Goal: Task Accomplishment & Management: Complete application form

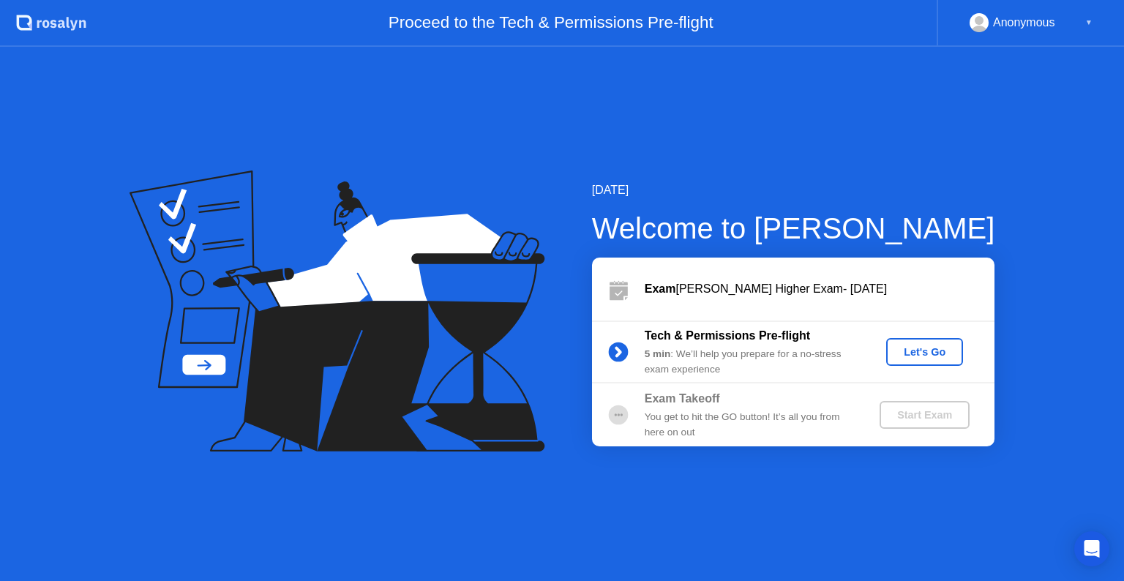
click at [919, 354] on div "Let's Go" at bounding box center [924, 352] width 65 height 12
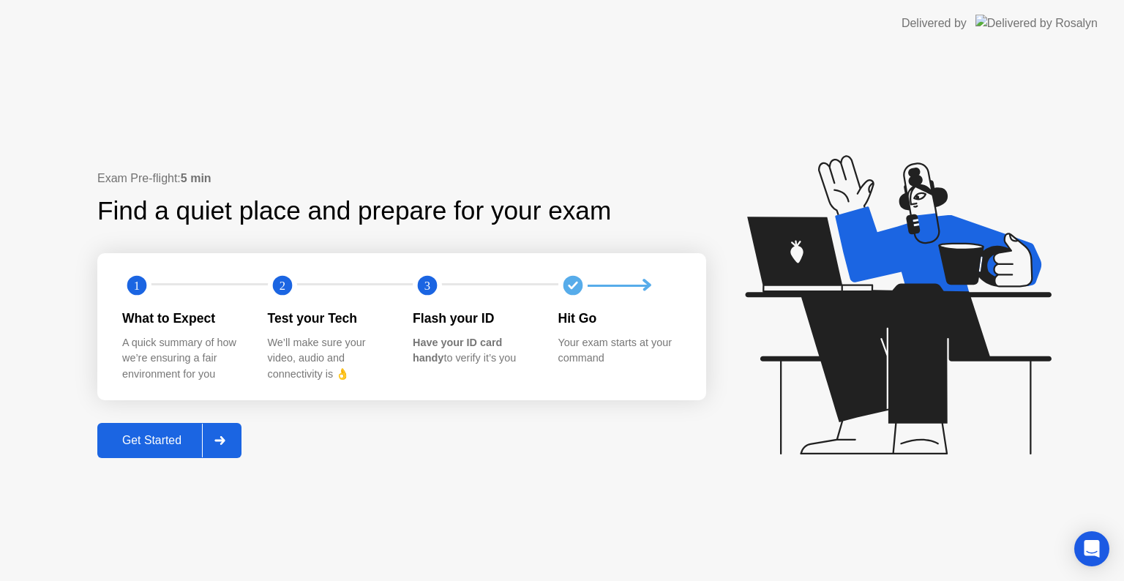
click at [164, 428] on button "Get Started" at bounding box center [169, 440] width 144 height 35
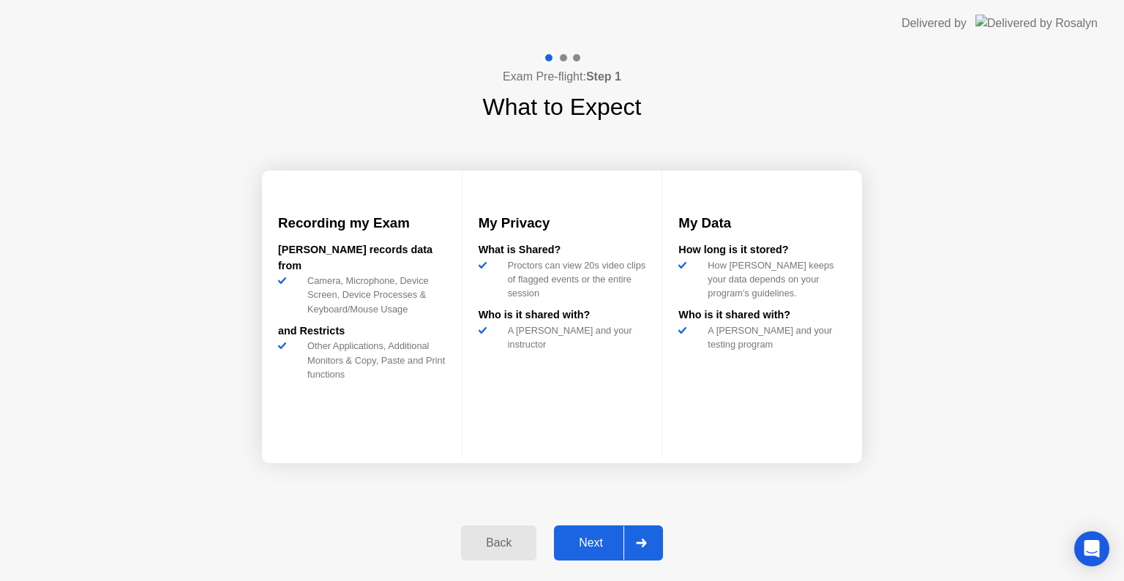
click at [586, 537] on div "Next" at bounding box center [591, 543] width 65 height 13
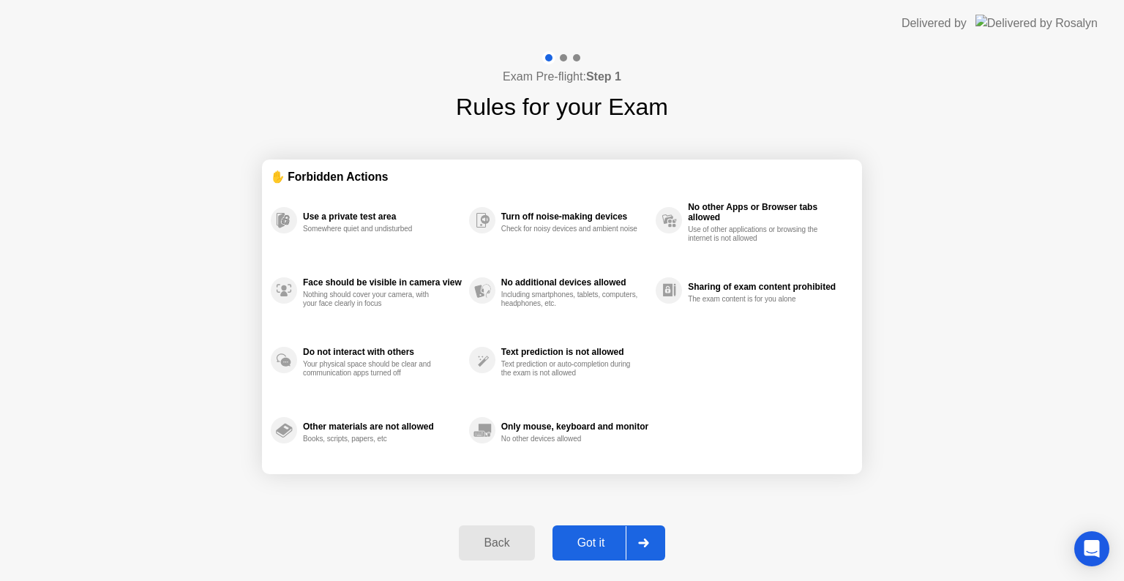
click at [587, 530] on button "Got it" at bounding box center [609, 543] width 113 height 35
select select "**********"
select select "*******"
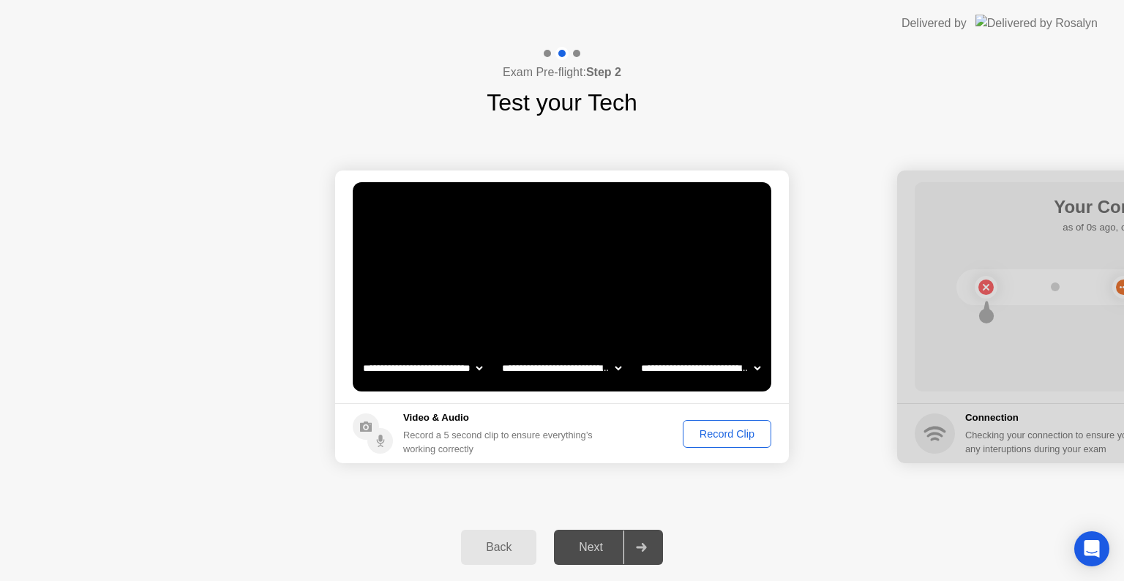
click at [594, 546] on div "Next" at bounding box center [591, 547] width 65 height 13
click at [645, 548] on icon at bounding box center [641, 547] width 10 height 9
click at [720, 428] on div "Record Clip" at bounding box center [727, 434] width 78 height 12
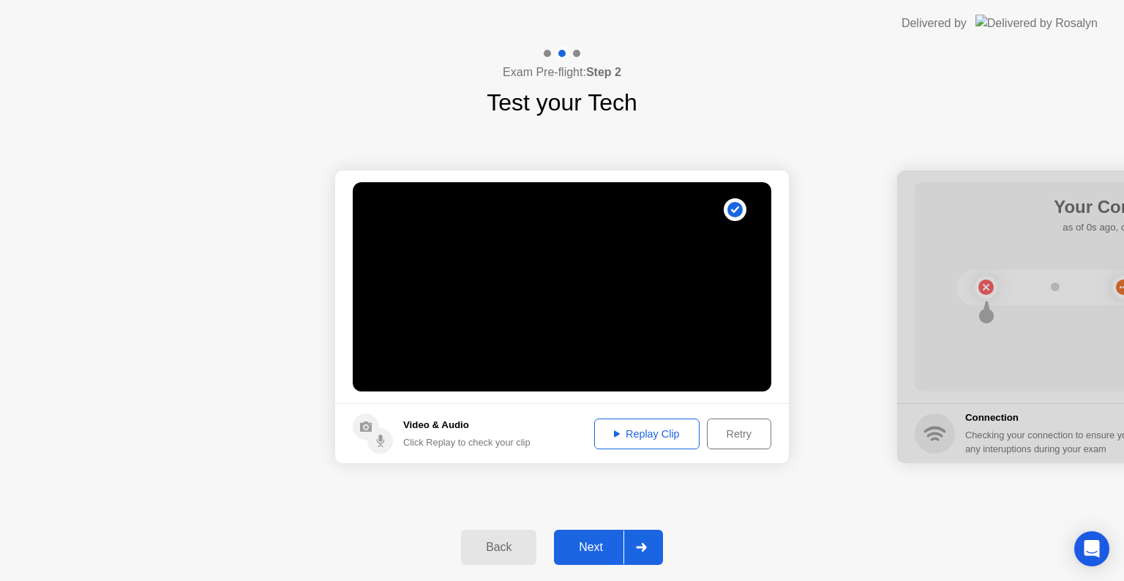
click at [626, 432] on div "Replay Clip" at bounding box center [647, 434] width 95 height 12
click at [597, 544] on div "Next" at bounding box center [591, 547] width 65 height 13
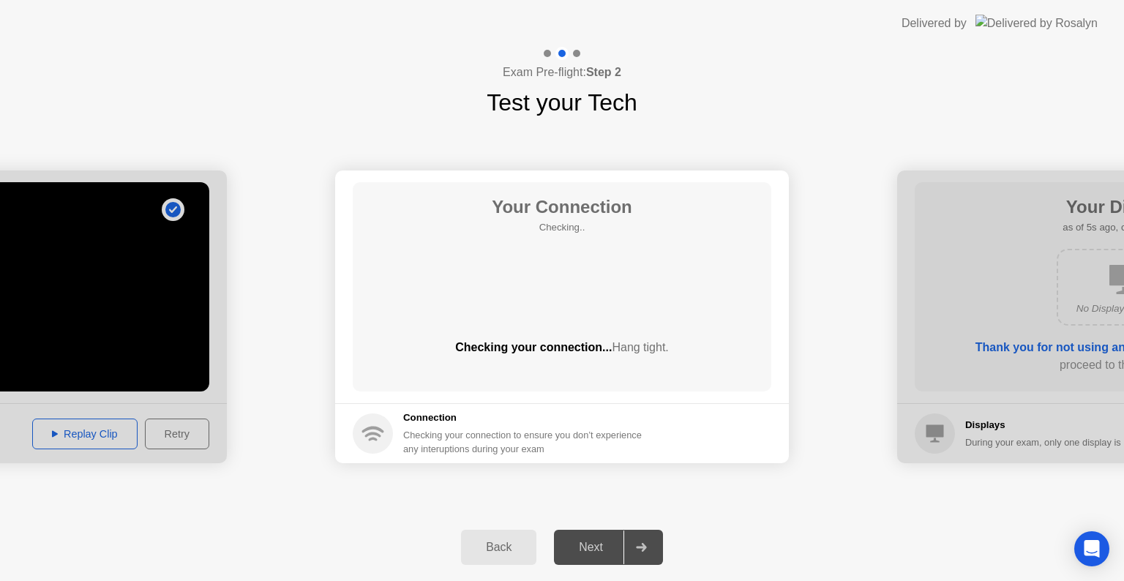
click at [599, 327] on div "Your Connection Checking.. Checking your connection... Hang tight." at bounding box center [562, 286] width 419 height 209
click at [556, 278] on div "Your Connection Checking.. Checking your connection... Hang tight." at bounding box center [562, 286] width 419 height 209
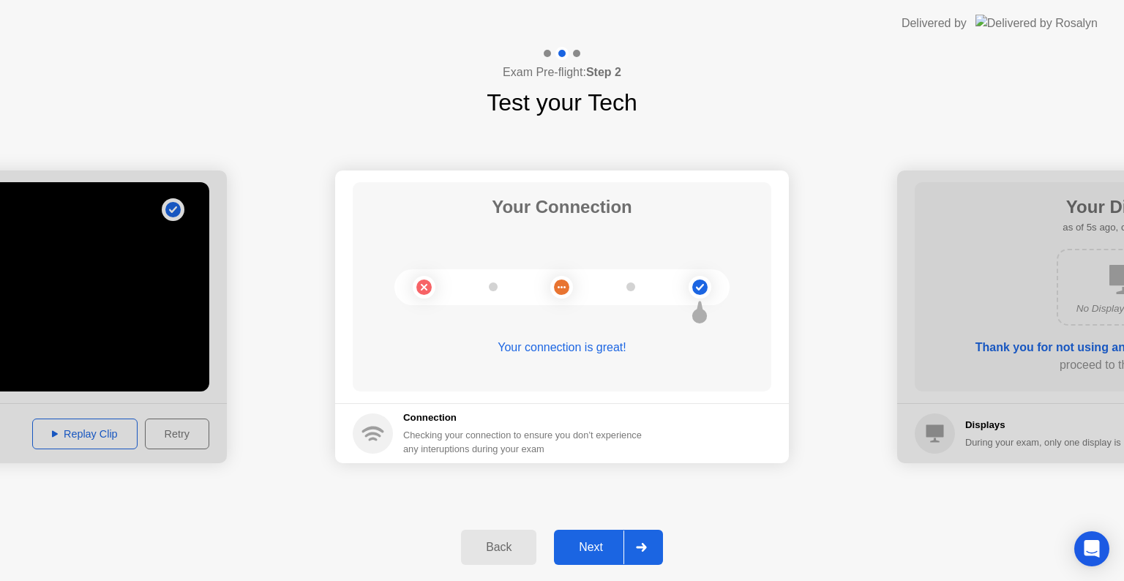
click at [582, 543] on div "Next" at bounding box center [591, 547] width 65 height 13
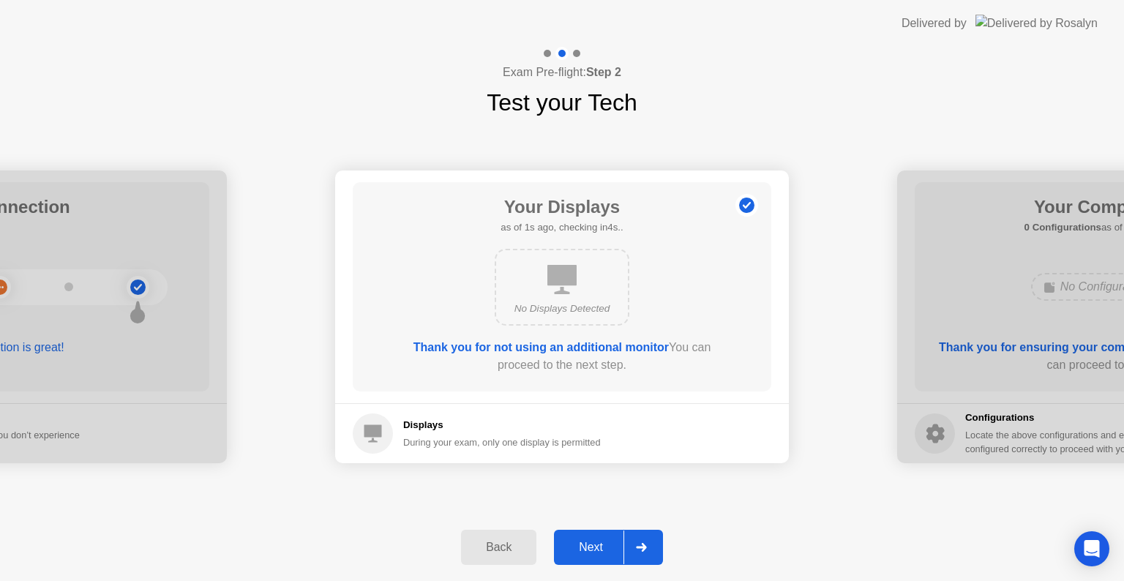
click at [521, 429] on h5 "Displays" at bounding box center [502, 425] width 198 height 15
click at [579, 546] on div "Next" at bounding box center [591, 547] width 65 height 13
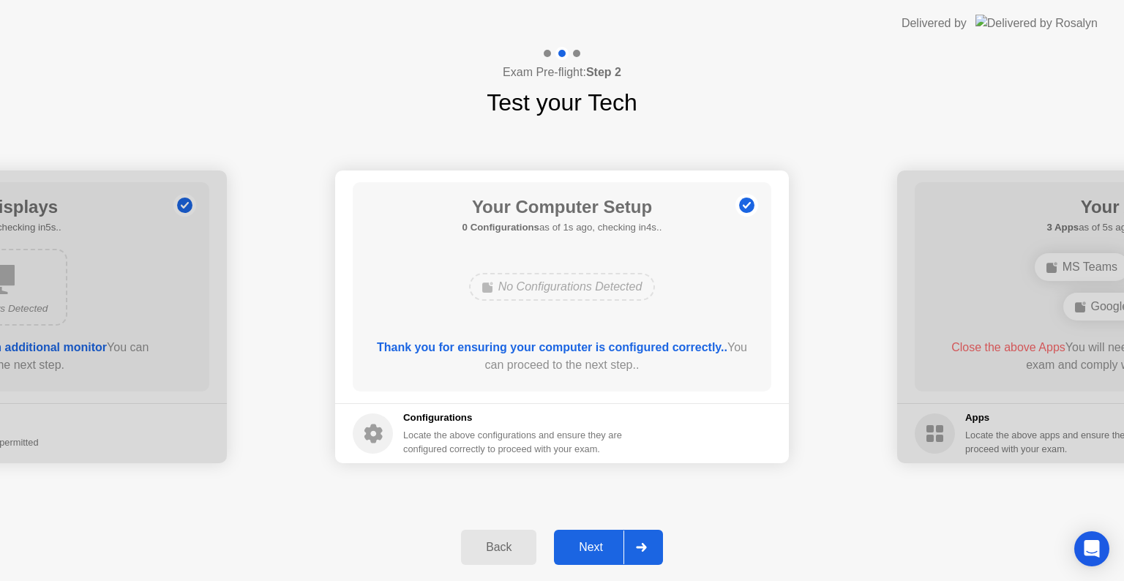
click at [582, 543] on div "Next" at bounding box center [591, 547] width 65 height 13
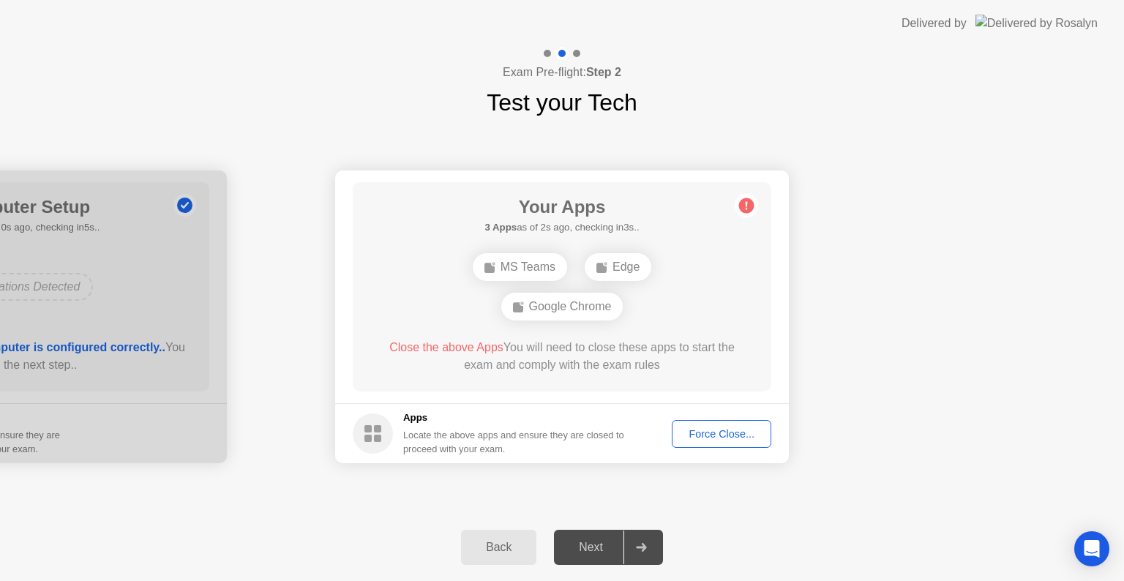
click at [713, 436] on div "Force Close..." at bounding box center [721, 434] width 89 height 12
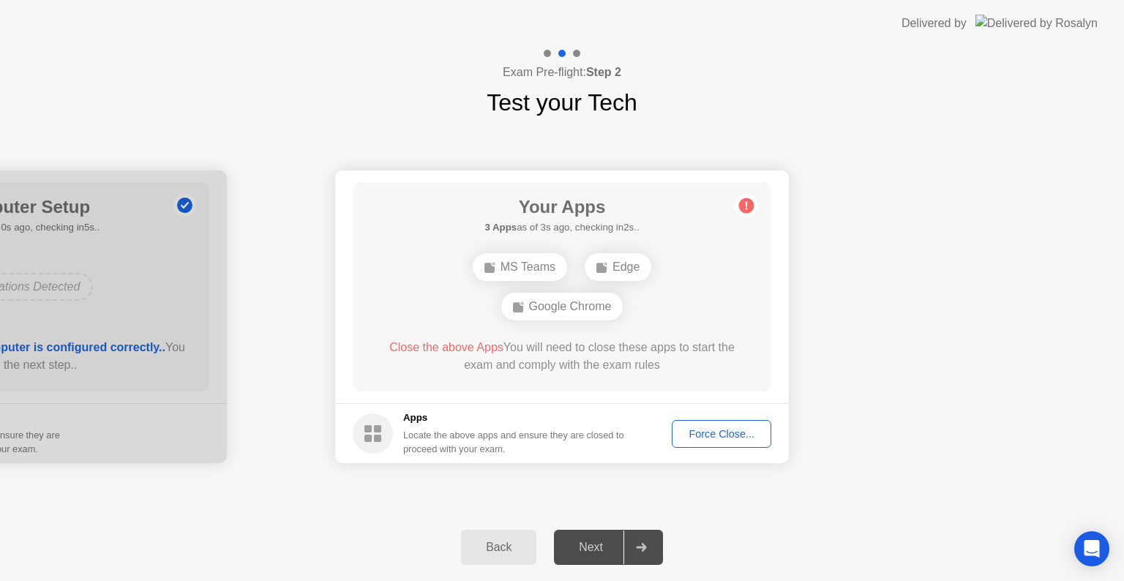
click at [700, 425] on button "Force Close..." at bounding box center [722, 434] width 100 height 28
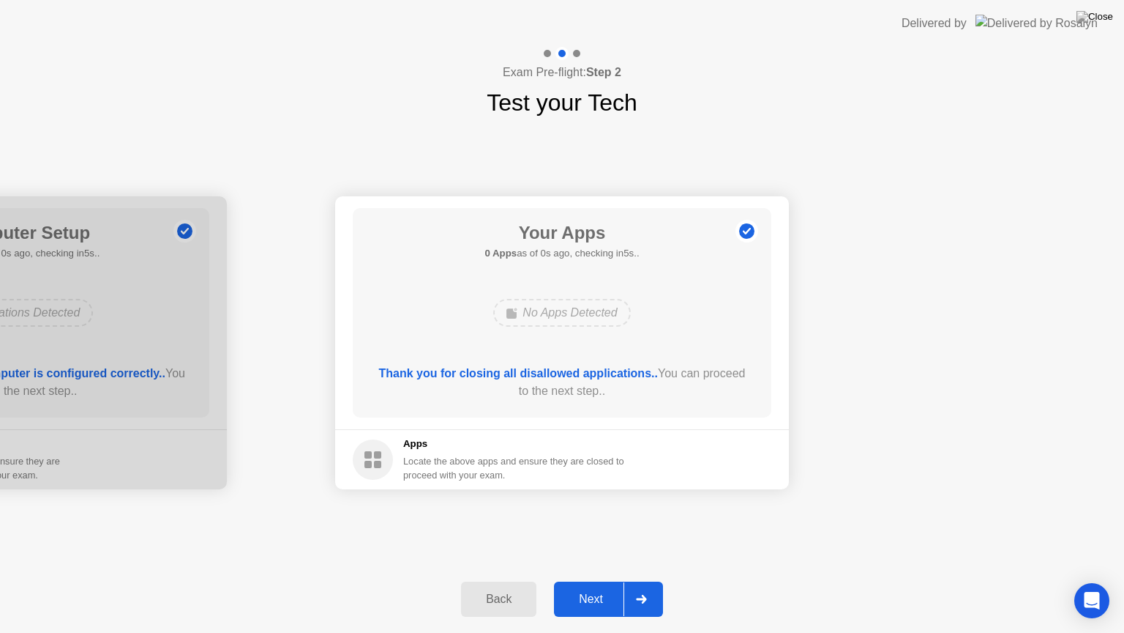
drag, startPoint x: 606, startPoint y: 379, endPoint x: 606, endPoint y: 396, distance: 16.8
click at [585, 581] on div "Next" at bounding box center [591, 598] width 65 height 13
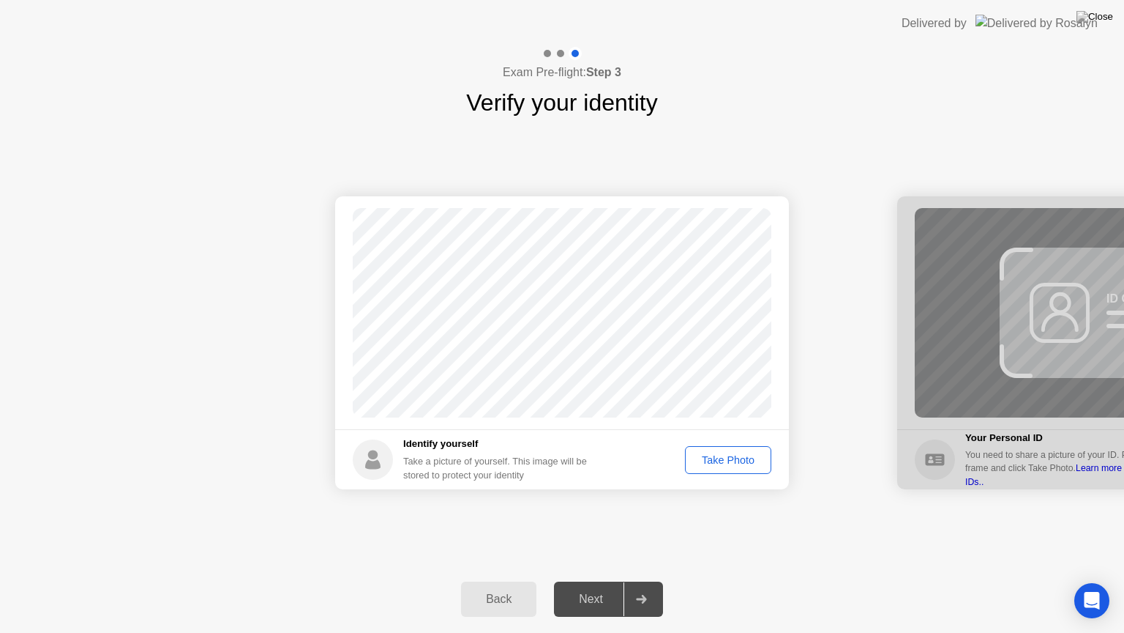
click at [734, 455] on div "Take Photo" at bounding box center [728, 460] width 76 height 12
click at [598, 581] on div "Next" at bounding box center [591, 598] width 65 height 13
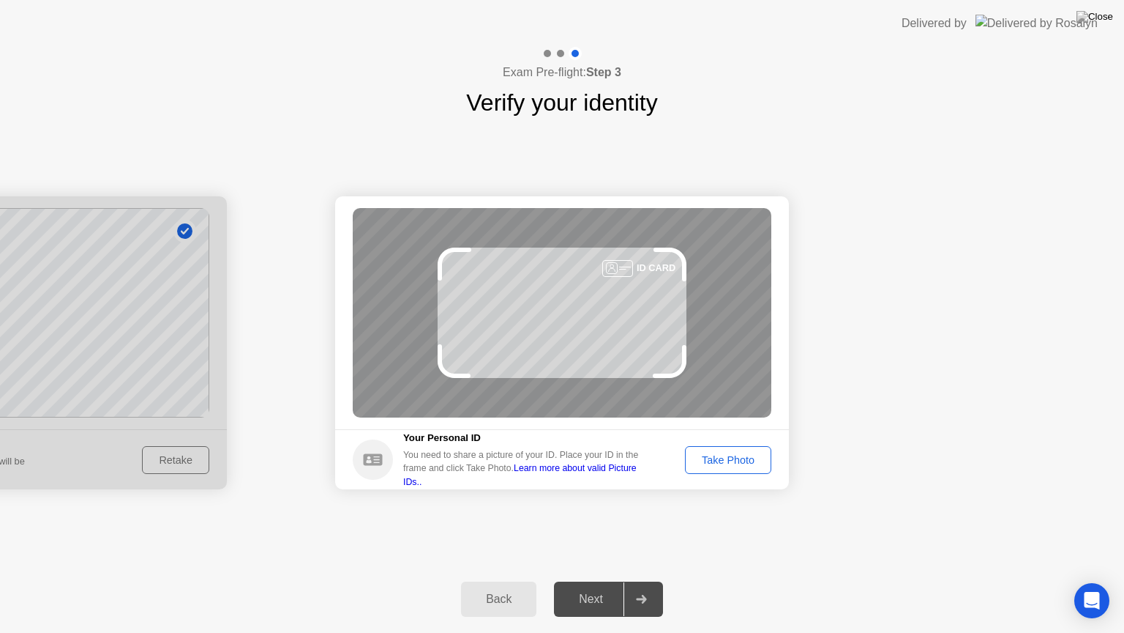
click at [709, 456] on div "Take Photo" at bounding box center [728, 460] width 76 height 12
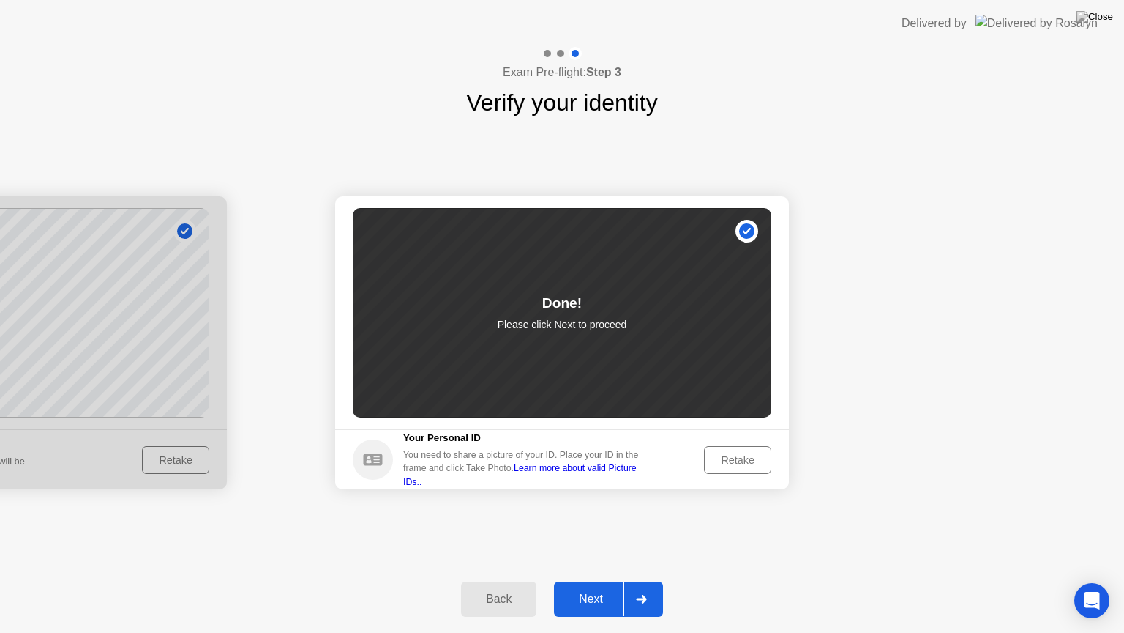
click at [590, 581] on div "Next" at bounding box center [591, 598] width 65 height 13
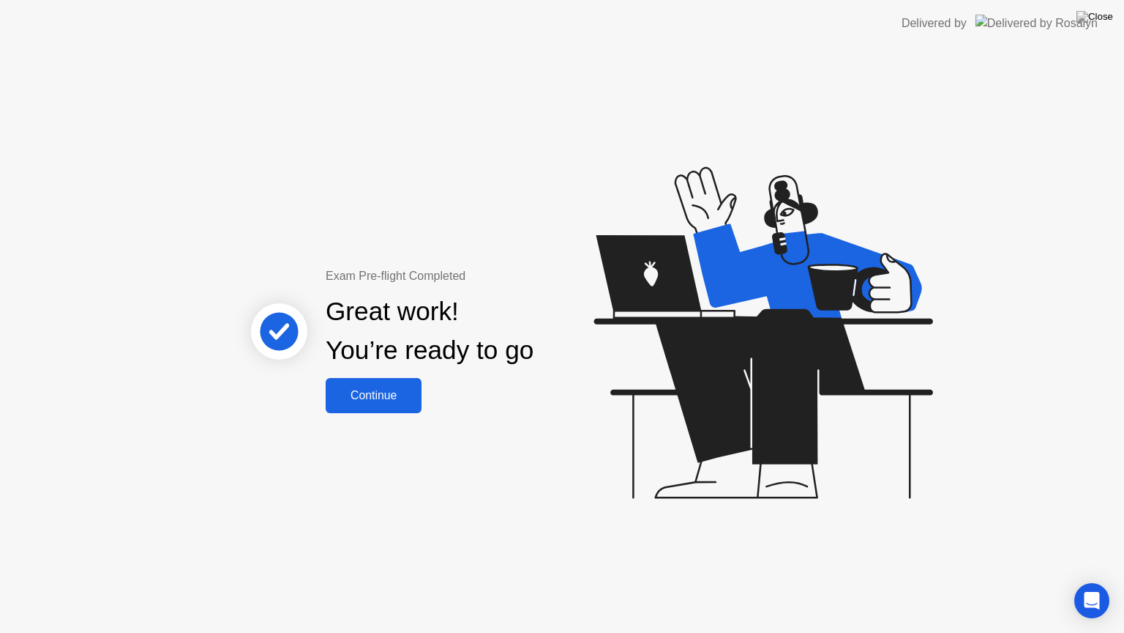
click at [389, 389] on div "Continue" at bounding box center [373, 395] width 87 height 13
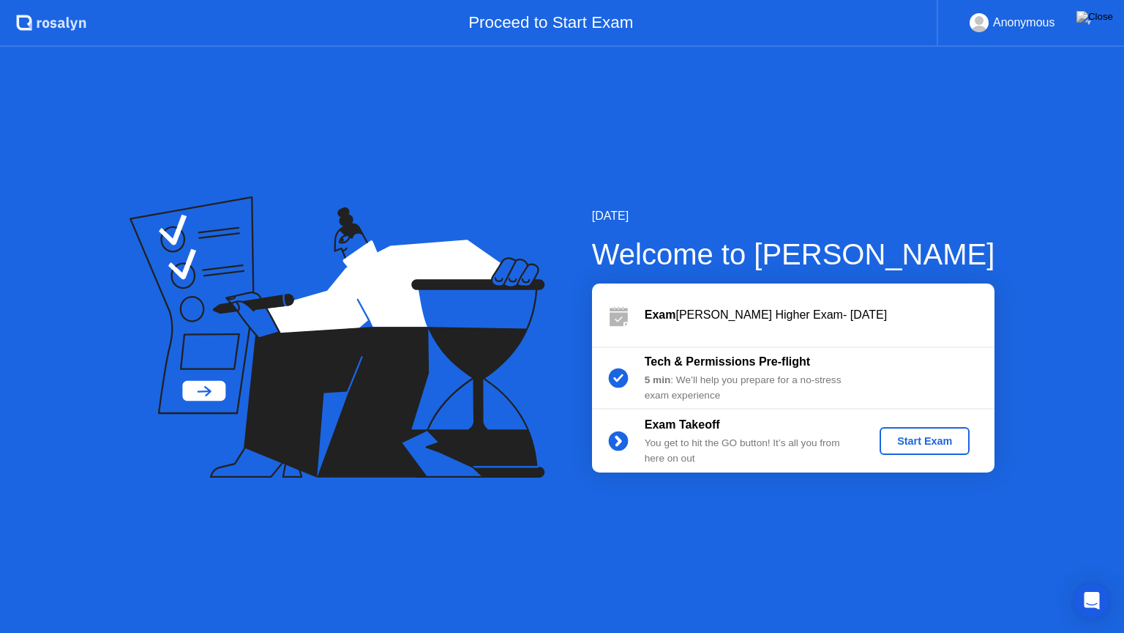
click at [919, 437] on div "Start Exam" at bounding box center [925, 441] width 78 height 12
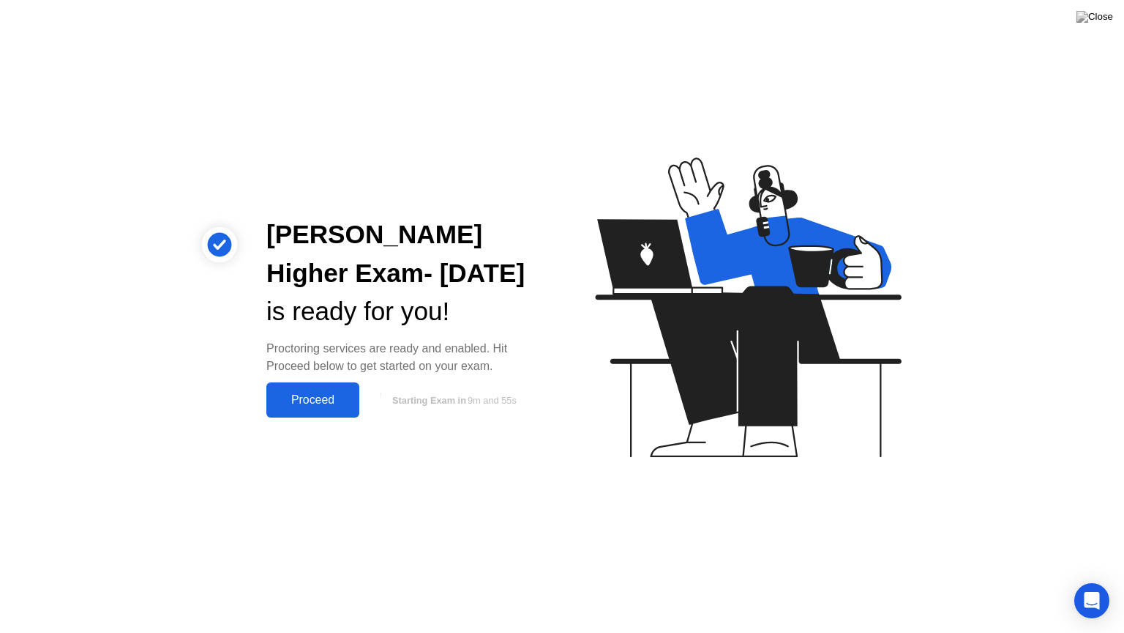
click at [311, 406] on div "Proceed" at bounding box center [313, 399] width 84 height 13
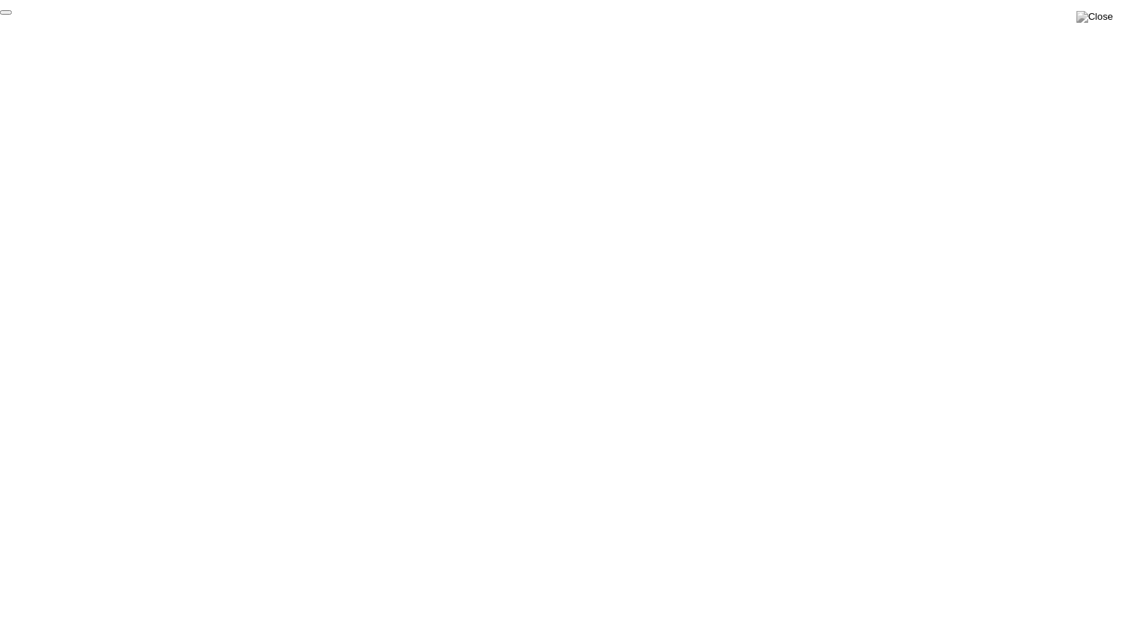
click div "End Proctoring Session"
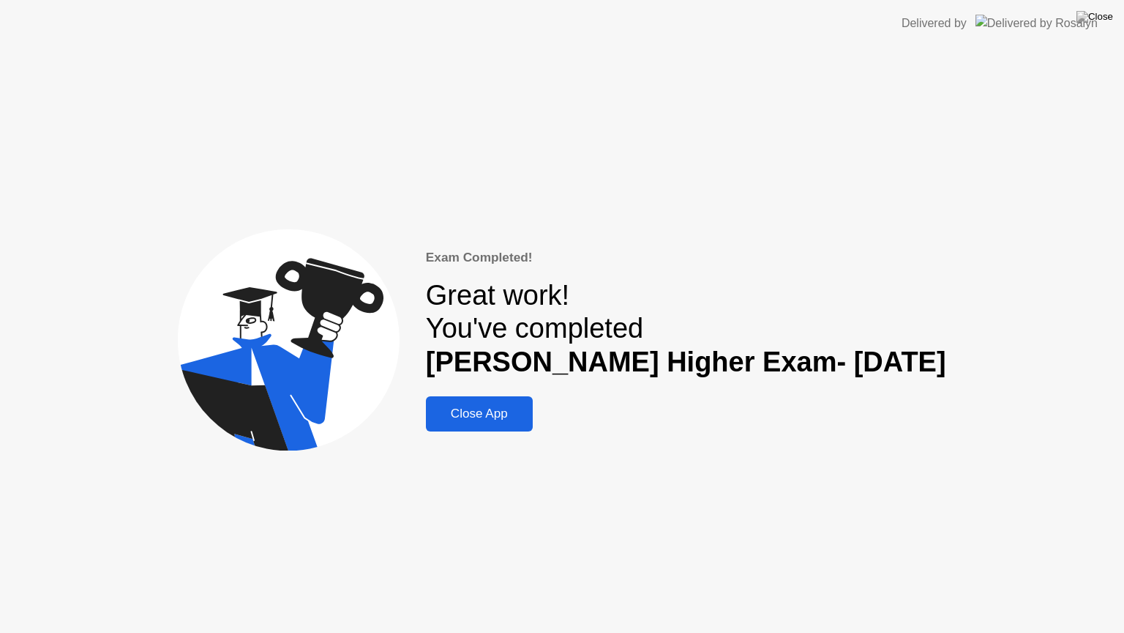
click at [502, 419] on div "Close App" at bounding box center [479, 413] width 98 height 15
